Goal: Check status: Check status

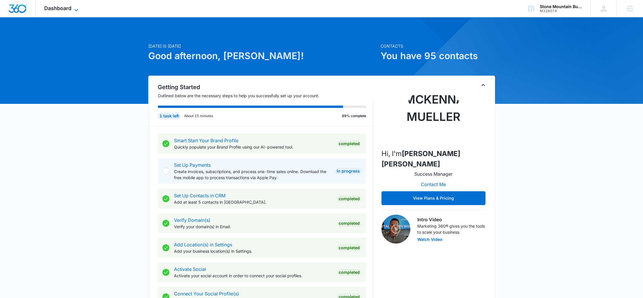
click at [54, 7] on span "Dashboard" at bounding box center [57, 8] width 27 height 6
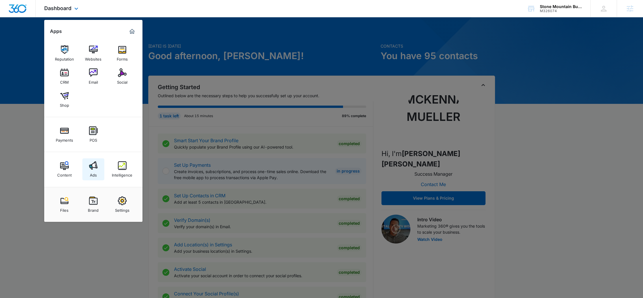
click at [92, 172] on div "Ads" at bounding box center [93, 174] width 7 height 8
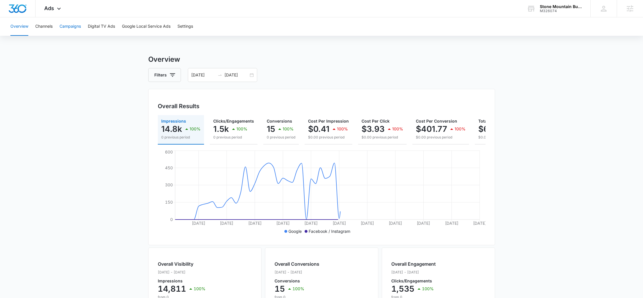
click at [74, 25] on button "Campaigns" at bounding box center [70, 26] width 21 height 18
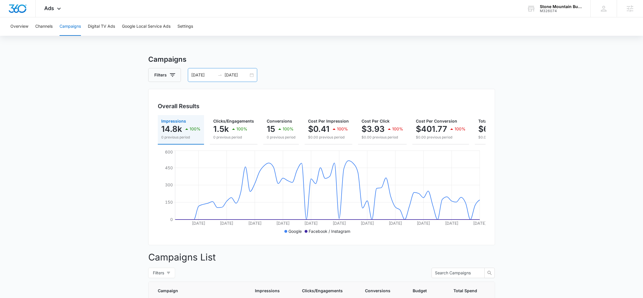
click at [250, 76] on div "06/01/2025 08/05/2025" at bounding box center [222, 75] width 69 height 14
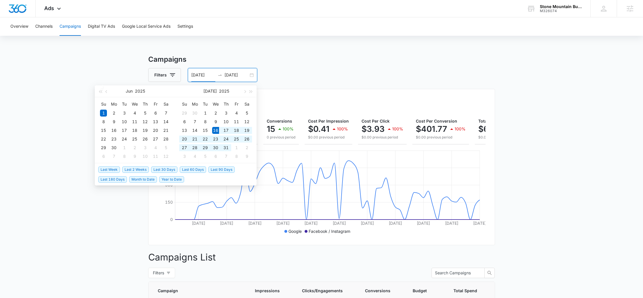
click at [162, 170] on span "Last 30 Days" at bounding box center [164, 170] width 26 height 6
type input "07/16/2025"
type input "08/15/2025"
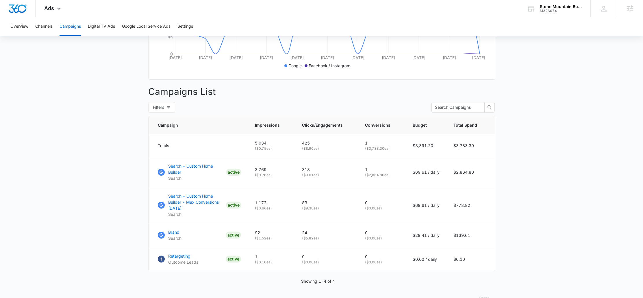
scroll to position [167, 0]
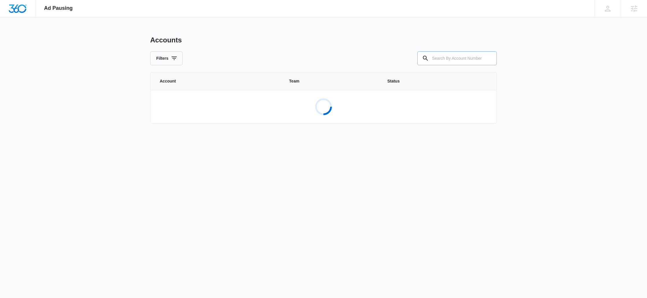
click at [479, 51] on div "Accounts Filters" at bounding box center [323, 50] width 347 height 29
click at [476, 55] on input "text" at bounding box center [456, 58] width 79 height 14
paste input "M326074"
type input "M326074"
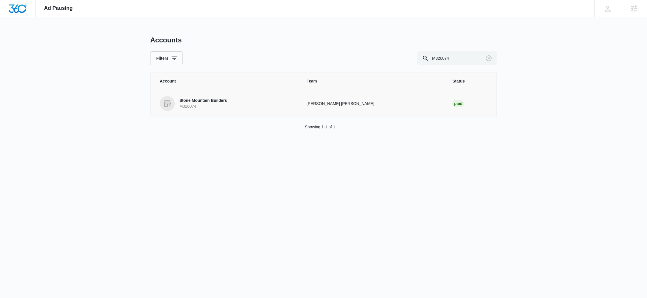
click at [201, 101] on p "Stone Mountain Builders" at bounding box center [203, 101] width 48 height 6
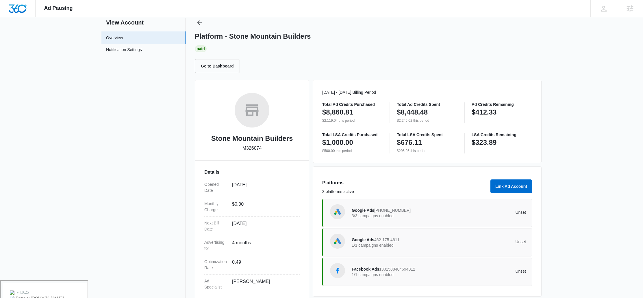
scroll to position [25, 0]
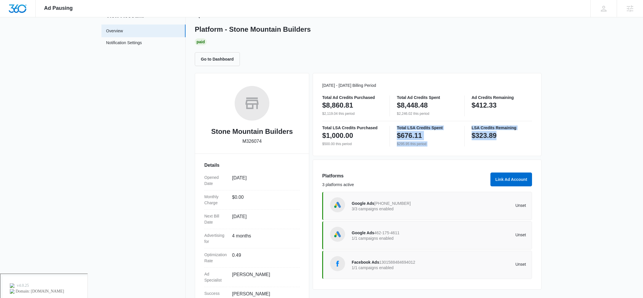
drag, startPoint x: 512, startPoint y: 134, endPoint x: 463, endPoint y: 132, distance: 49.7
click at [463, 132] on div "Total LSA Credits Purchased $1,000.00 $500.00 this period Total LSA Credits Spe…" at bounding box center [427, 136] width 210 height 21
click at [518, 134] on div "$323.89" at bounding box center [501, 136] width 60 height 12
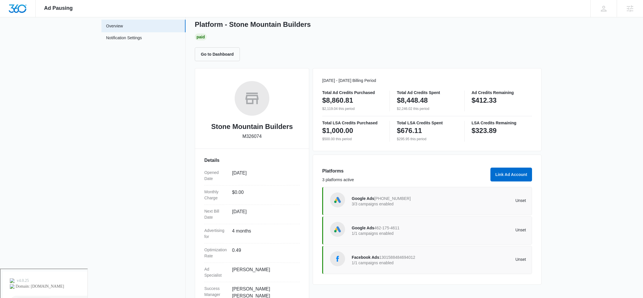
scroll to position [29, 0]
